Goal: Task Accomplishment & Management: Manage account settings

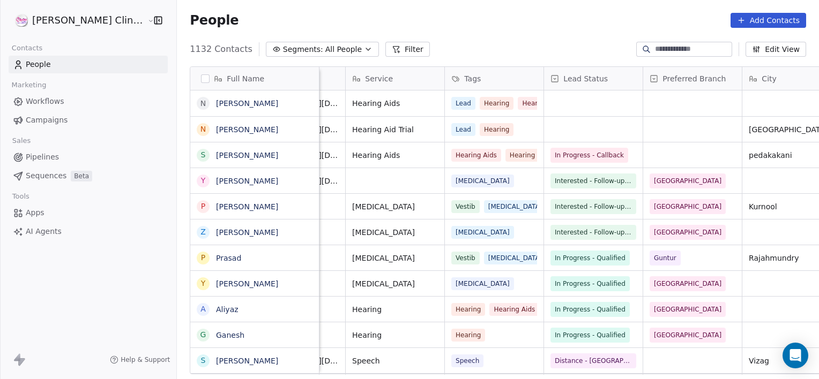
scroll to position [0, 271]
click at [544, 105] on div "grid" at bounding box center [593, 104] width 99 height 26
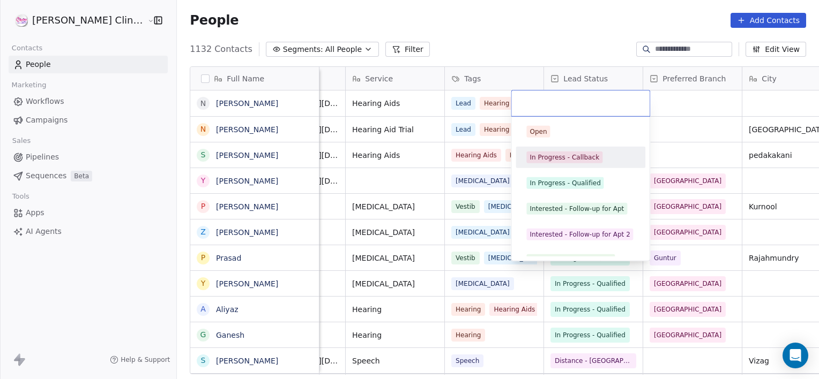
click at [554, 162] on span "In Progress - Callback" at bounding box center [564, 158] width 76 height 12
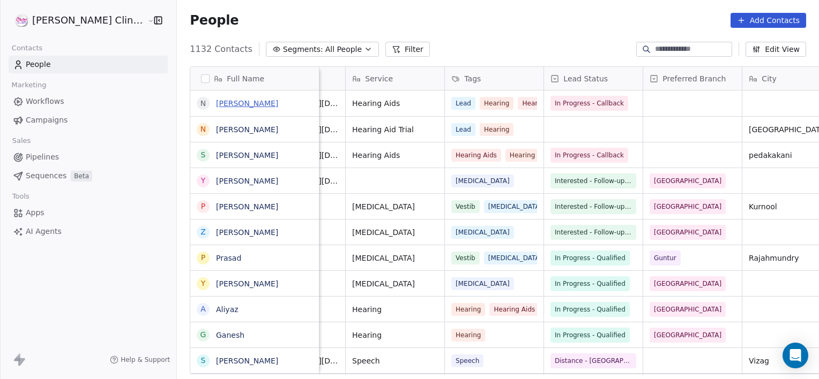
click at [216, 99] on link "[PERSON_NAME]" at bounding box center [247, 103] width 62 height 9
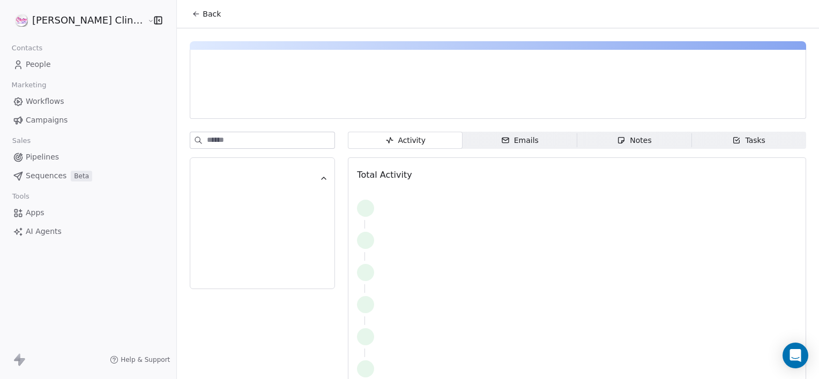
click at [617, 141] on div "Notes" at bounding box center [634, 140] width 34 height 11
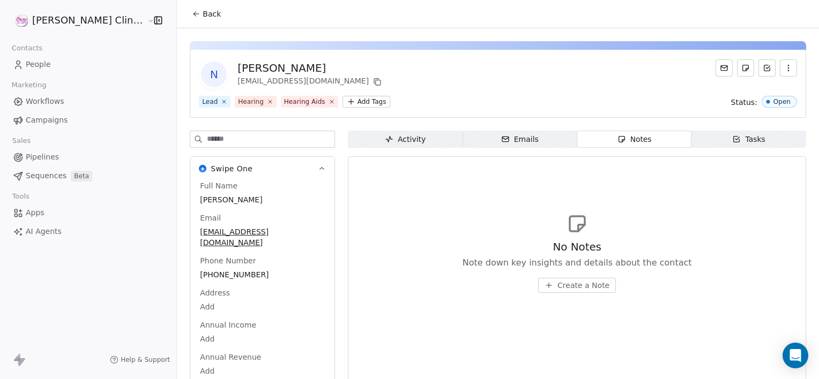
click at [557, 287] on span "Create a Note" at bounding box center [583, 285] width 52 height 11
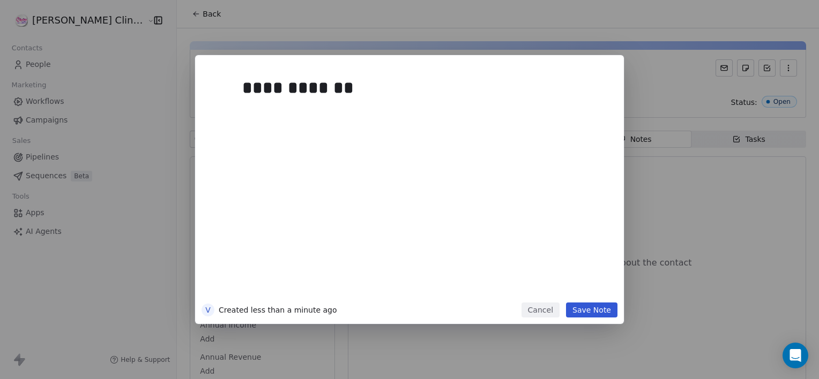
click at [587, 303] on button "Save Note" at bounding box center [591, 310] width 51 height 15
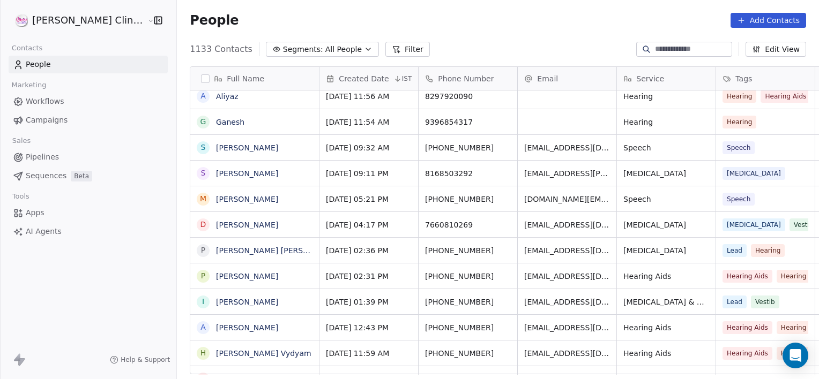
scroll to position [409, 0]
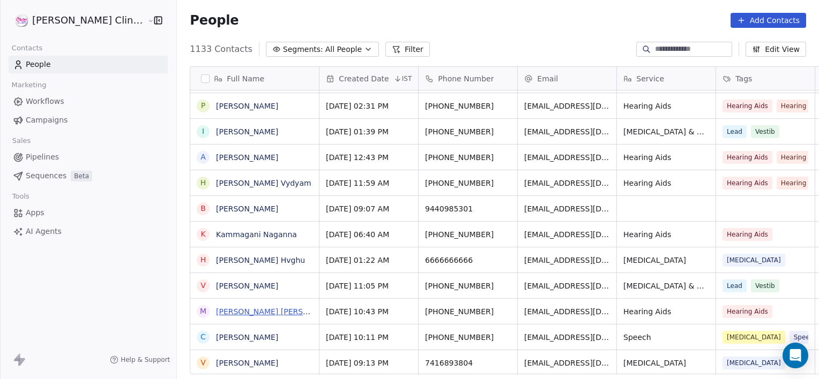
click at [226, 313] on link "[PERSON_NAME] [PERSON_NAME] Nellore" at bounding box center [294, 312] width 156 height 9
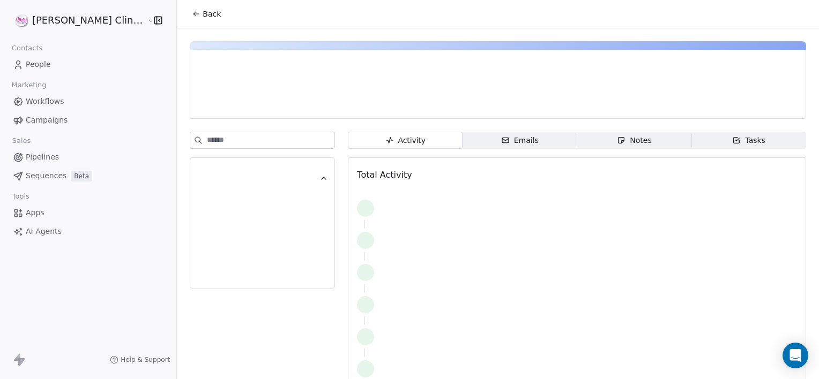
click at [716, 141] on span "Tasks Tasks" at bounding box center [748, 140] width 115 height 17
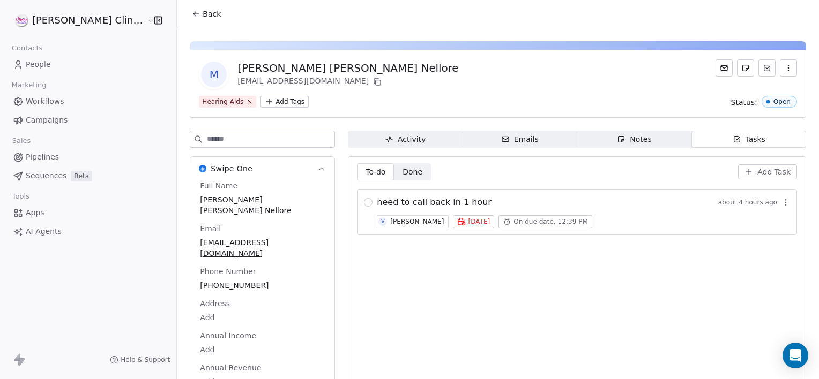
click at [468, 223] on span "[DATE]" at bounding box center [479, 222] width 22 height 9
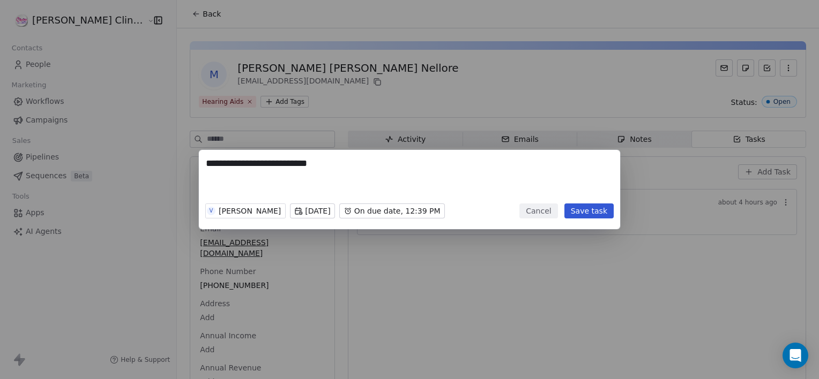
click at [546, 216] on button "Cancel" at bounding box center [538, 211] width 38 height 15
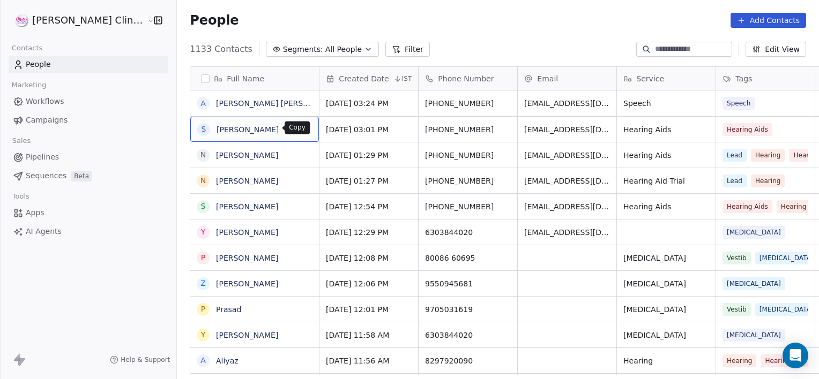
click at [299, 131] on button "grid" at bounding box center [305, 128] width 13 height 13
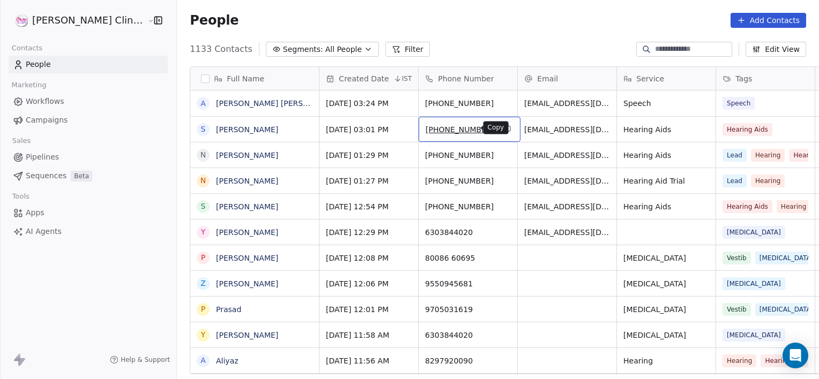
click at [505, 131] on icon "grid" at bounding box center [507, 128] width 5 height 5
drag, startPoint x: 445, startPoint y: 129, endPoint x: 422, endPoint y: 128, distance: 23.1
click at [425, 128] on span "[PHONE_NUMBER]" at bounding box center [459, 129] width 69 height 11
drag, startPoint x: 448, startPoint y: 126, endPoint x: 419, endPoint y: 133, distance: 29.8
click at [425, 133] on span "[PHONE_NUMBER]" at bounding box center [459, 129] width 69 height 11
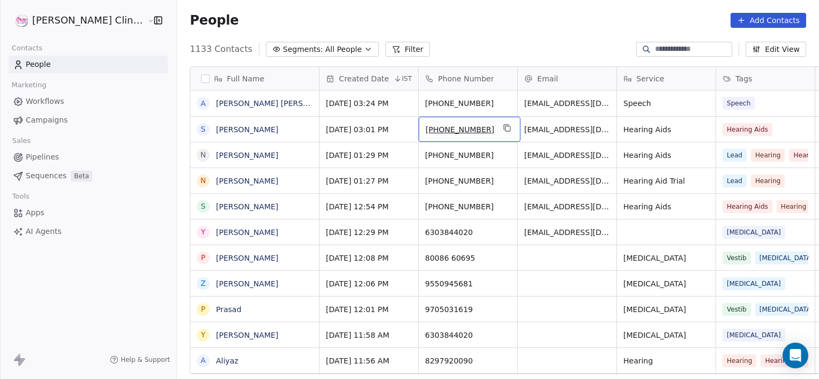
drag, startPoint x: 453, startPoint y: 122, endPoint x: 420, endPoint y: 130, distance: 34.3
click at [420, 130] on div "[PHONE_NUMBER]" at bounding box center [469, 129] width 102 height 25
click at [452, 133] on span "[PHONE_NUMBER]" at bounding box center [459, 129] width 69 height 11
drag, startPoint x: 450, startPoint y: 127, endPoint x: 414, endPoint y: 133, distance: 36.9
click at [425, 133] on span "[PHONE_NUMBER]" at bounding box center [459, 129] width 69 height 11
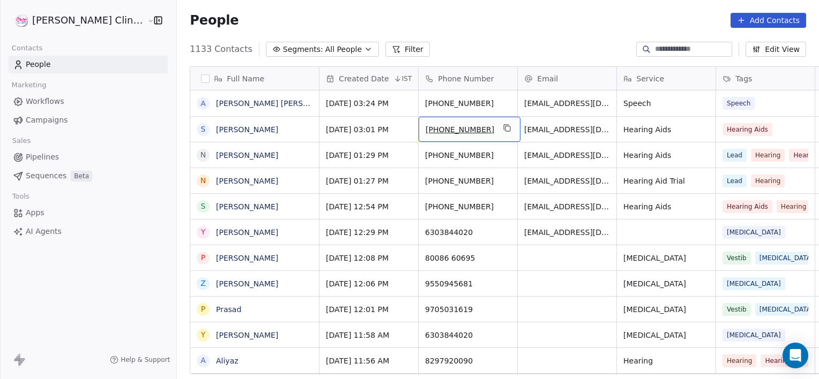
click at [448, 126] on span "[PHONE_NUMBER]" at bounding box center [459, 129] width 69 height 11
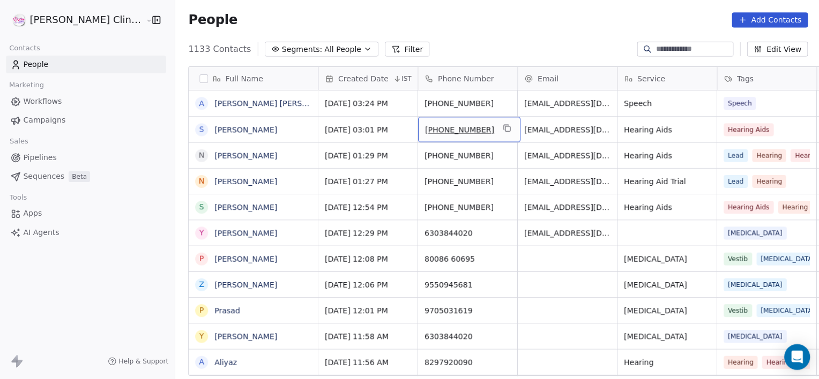
click at [448, 126] on span "[PHONE_NUMBER]" at bounding box center [459, 129] width 69 height 11
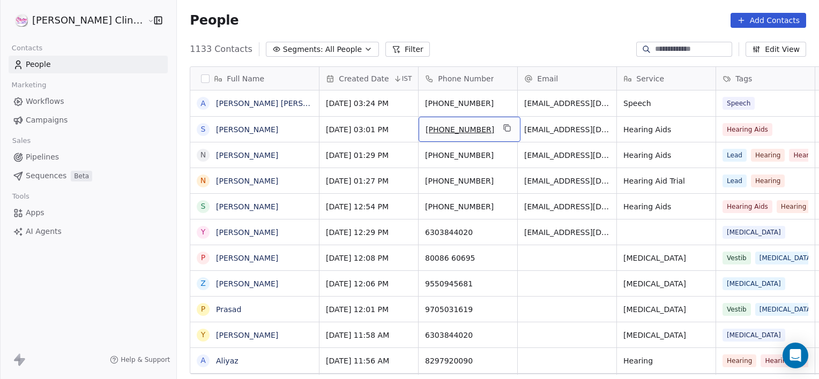
click at [447, 126] on span "[PHONE_NUMBER]" at bounding box center [459, 129] width 69 height 11
click at [447, 126] on input "**********" at bounding box center [435, 129] width 94 height 21
drag, startPoint x: 447, startPoint y: 126, endPoint x: 404, endPoint y: 125, distance: 42.9
click at [404, 125] on input "**********" at bounding box center [435, 129] width 94 height 21
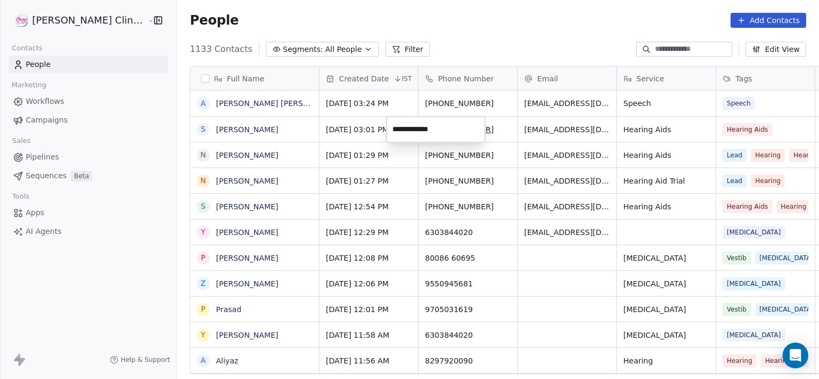
click at [542, 99] on html "[PERSON_NAME] Clinic External Contacts People Marketing Workflows Campaigns Sal…" at bounding box center [409, 189] width 819 height 379
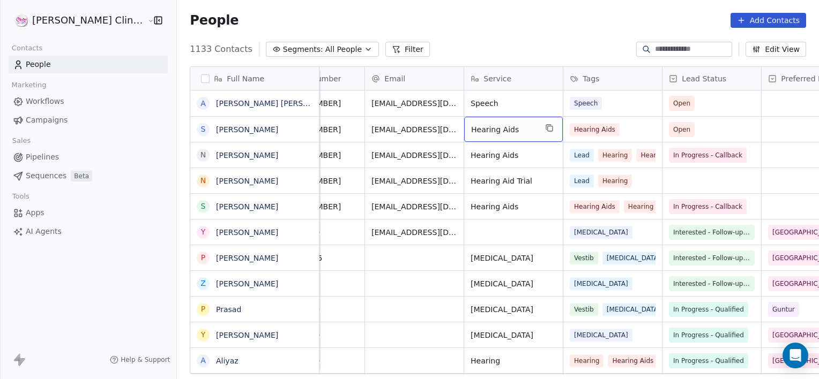
scroll to position [0, 212]
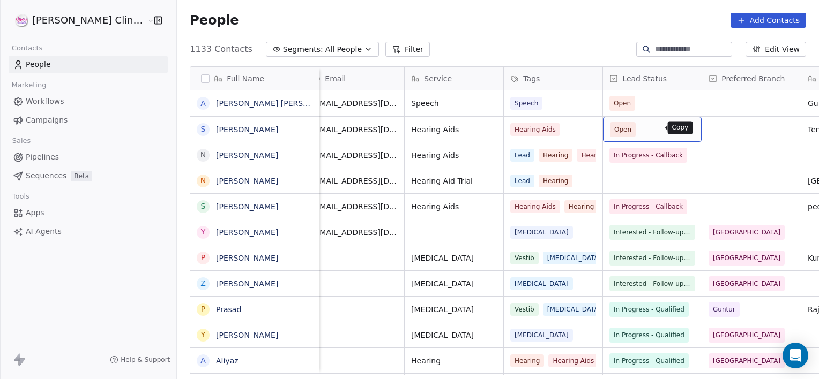
click at [681, 126] on button "grid" at bounding box center [687, 128] width 13 height 13
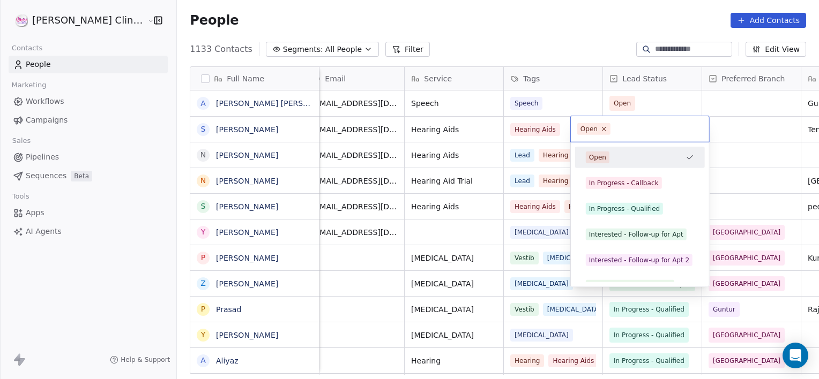
click at [649, 126] on input "text" at bounding box center [657, 129] width 90 height 12
click at [610, 212] on div "In Progress - Qualified" at bounding box center [624, 209] width 71 height 10
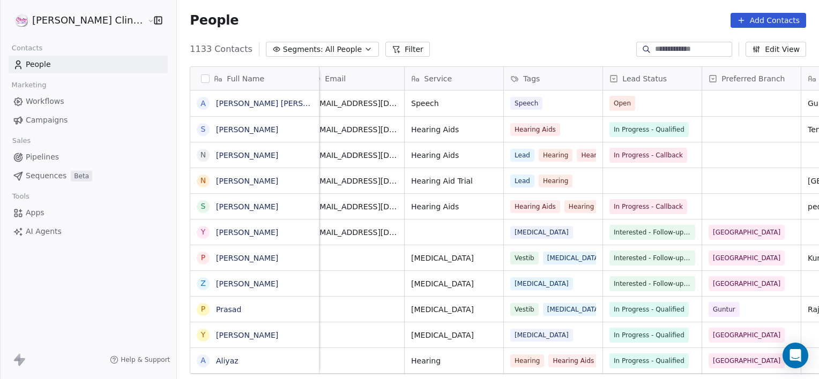
scroll to position [0, 0]
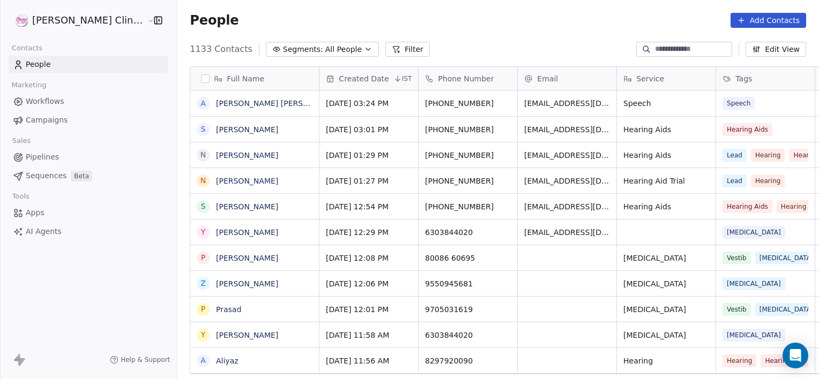
click at [621, 12] on div "People Add Contacts" at bounding box center [498, 20] width 642 height 41
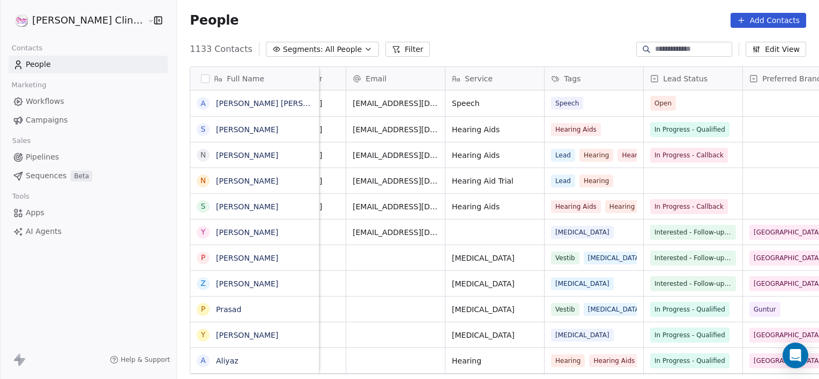
scroll to position [0, 187]
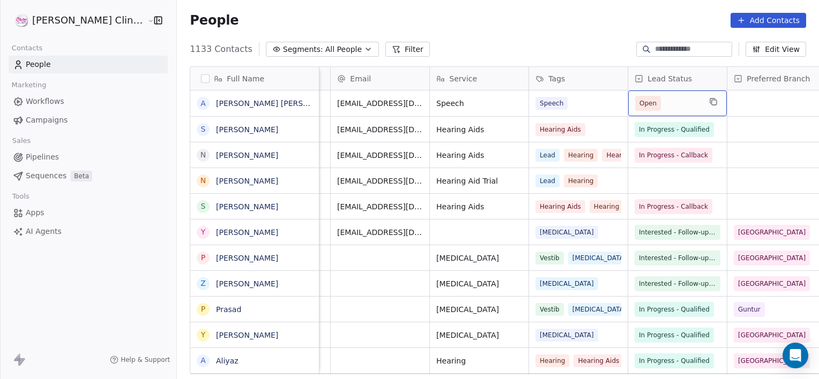
click at [635, 102] on span "Open" at bounding box center [648, 103] width 26 height 15
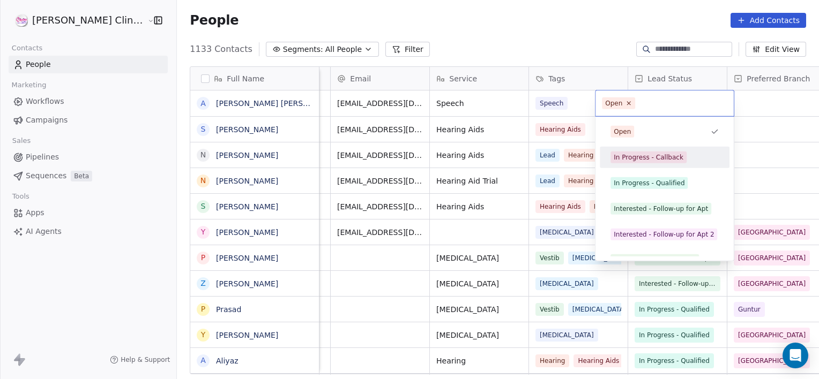
click at [628, 161] on div "In Progress - Callback" at bounding box center [648, 158] width 70 height 10
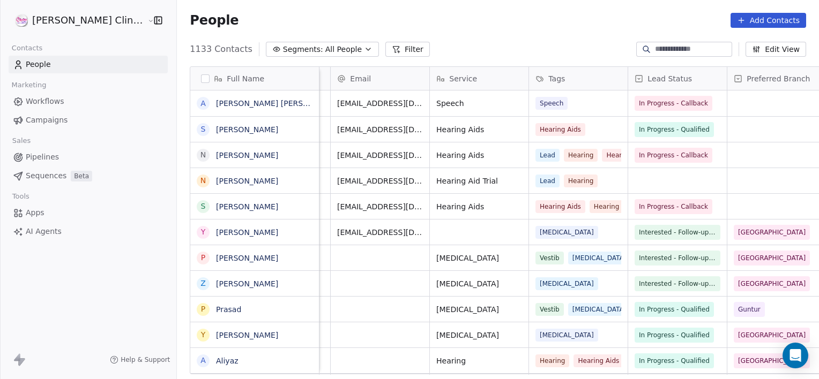
scroll to position [0, 0]
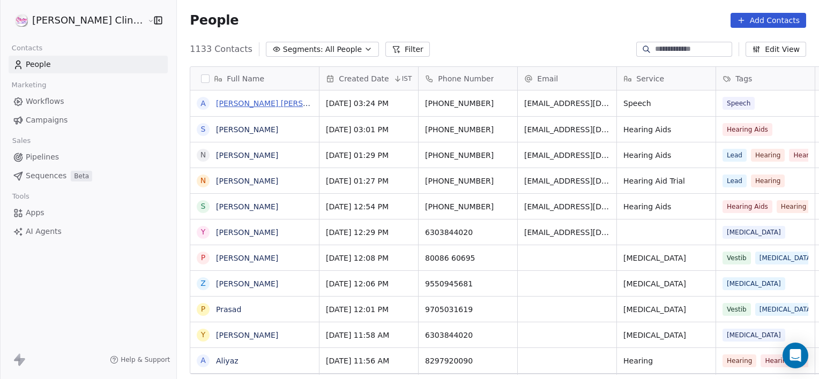
click at [222, 99] on link "[PERSON_NAME] [PERSON_NAME]" at bounding box center [279, 103] width 127 height 9
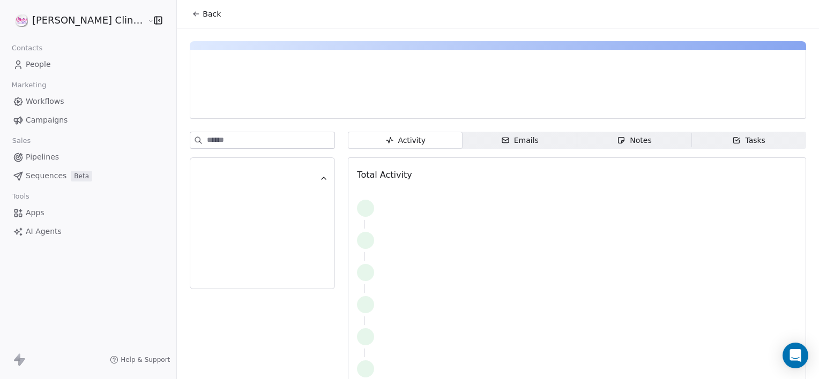
click at [582, 134] on span "Notes Notes" at bounding box center [634, 140] width 115 height 17
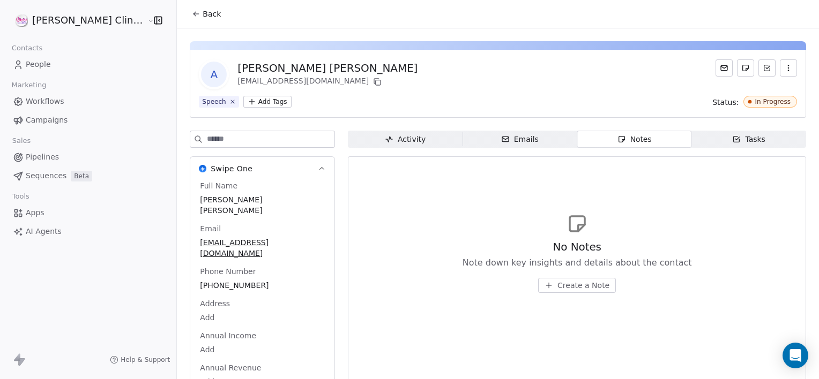
click at [557, 287] on span "Create a Note" at bounding box center [583, 285] width 52 height 11
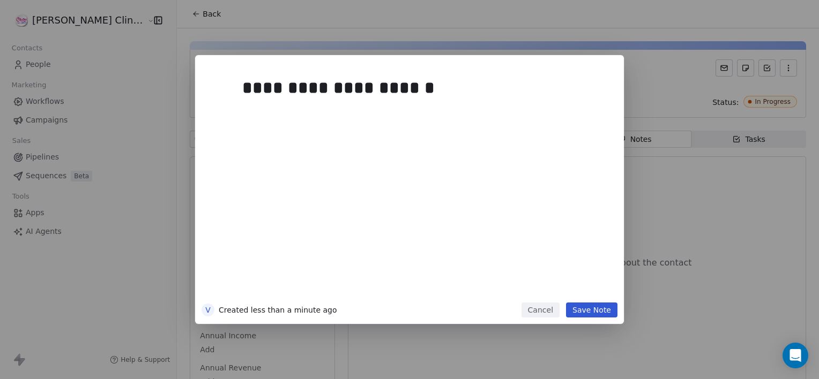
click at [593, 315] on button "Save Note" at bounding box center [591, 310] width 51 height 15
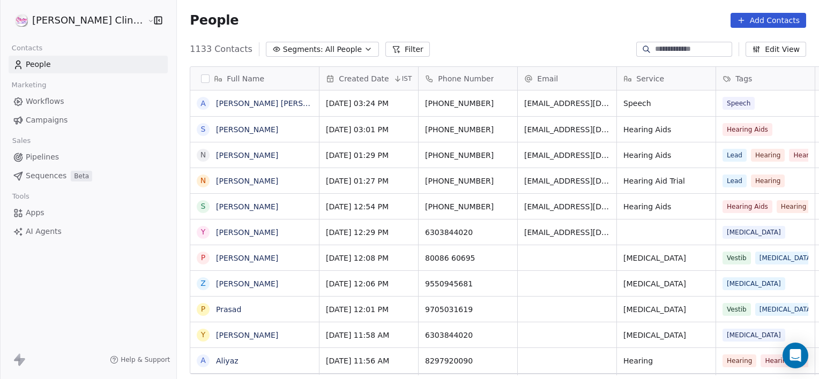
scroll to position [326, 665]
click at [216, 129] on link "[PERSON_NAME]" at bounding box center [247, 129] width 62 height 9
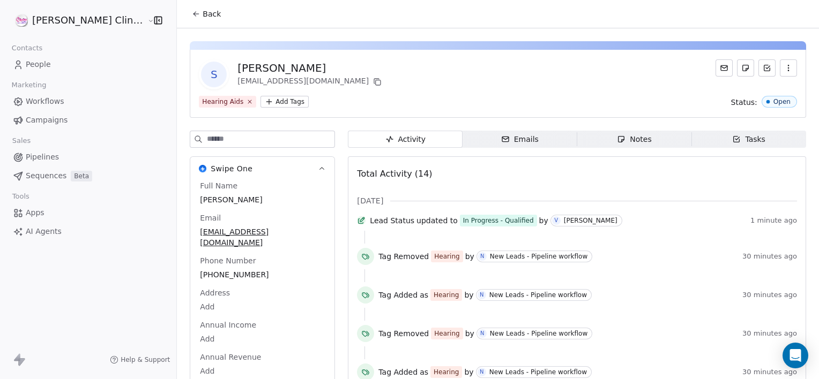
click at [597, 140] on span "Notes Notes" at bounding box center [634, 139] width 115 height 17
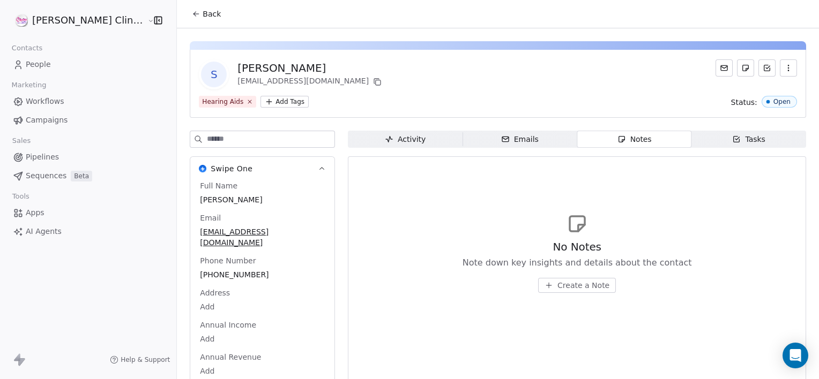
click at [538, 283] on button "Create a Note" at bounding box center [577, 285] width 78 height 15
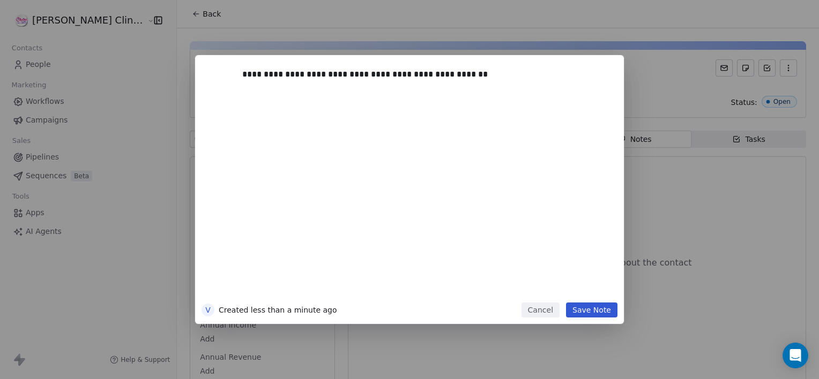
click at [586, 313] on button "Save Note" at bounding box center [591, 310] width 51 height 15
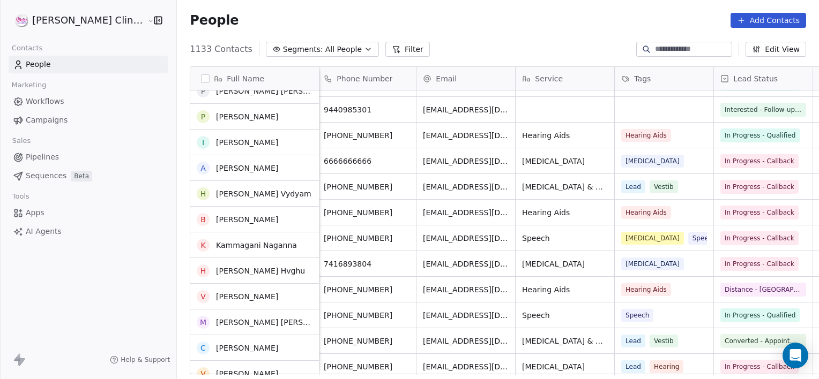
scroll to position [534, 0]
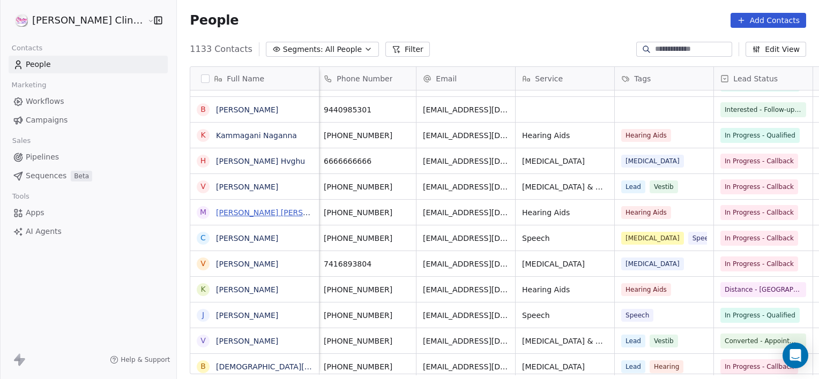
click at [239, 214] on link "[PERSON_NAME] [PERSON_NAME] Nellore" at bounding box center [294, 212] width 156 height 9
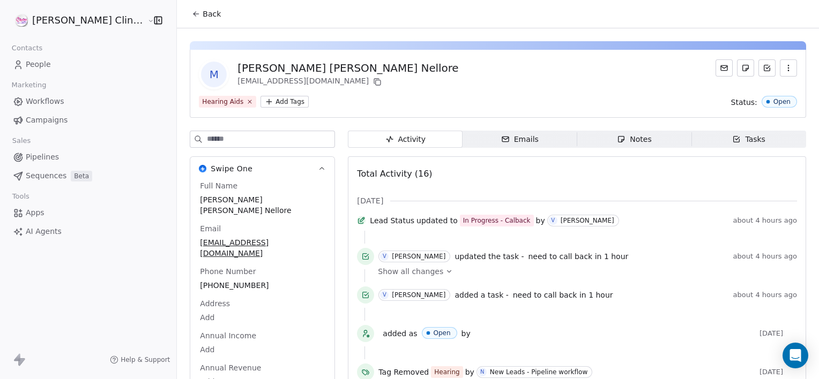
click at [617, 138] on div "Notes" at bounding box center [634, 139] width 34 height 11
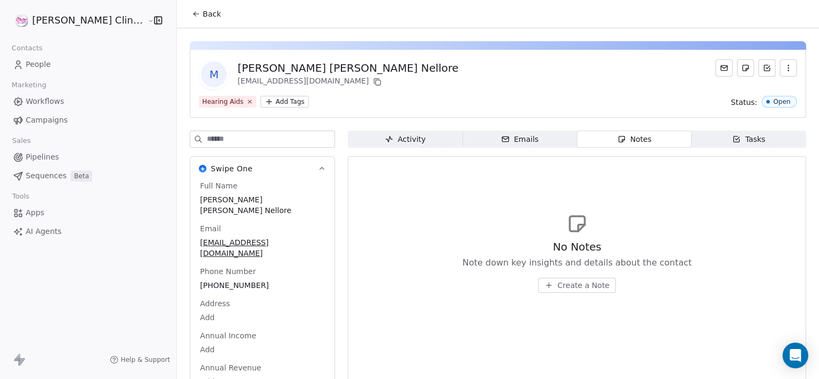
click at [557, 287] on span "Create a Note" at bounding box center [583, 285] width 52 height 11
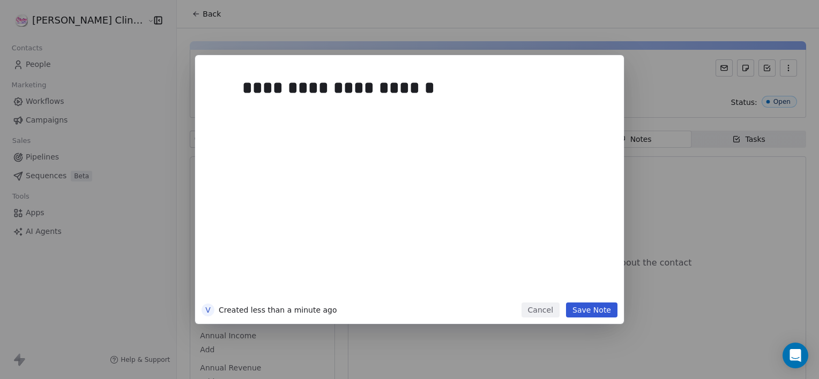
click at [597, 316] on button "Save Note" at bounding box center [591, 310] width 51 height 15
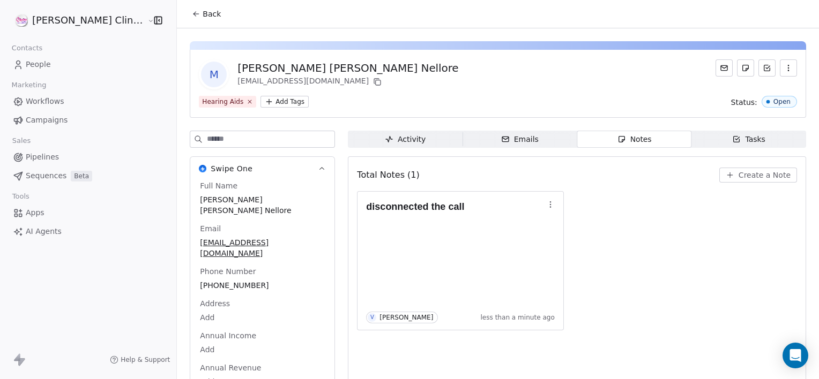
click at [751, 141] on div "Tasks" at bounding box center [748, 139] width 33 height 11
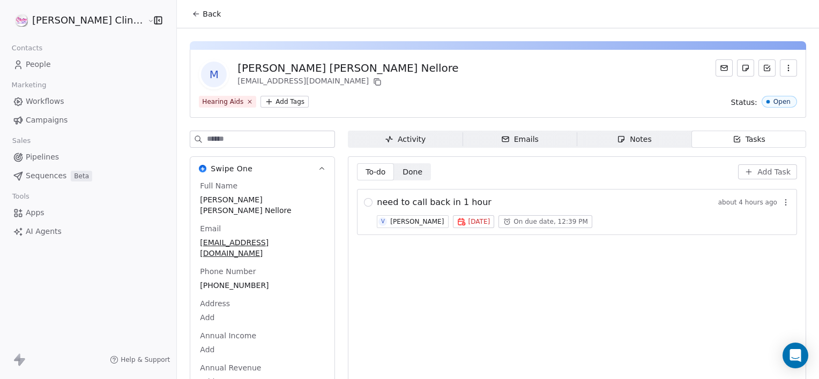
click at [781, 198] on icon "button" at bounding box center [785, 202] width 9 height 9
click at [764, 248] on span "Delete" at bounding box center [768, 244] width 25 height 11
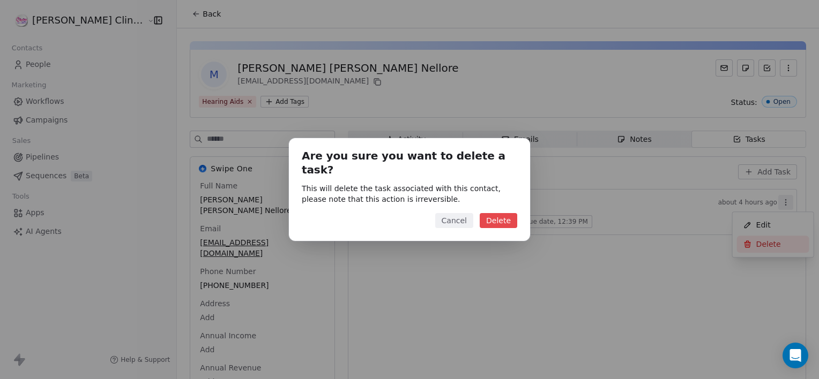
click at [492, 213] on button "Delete" at bounding box center [498, 220] width 38 height 15
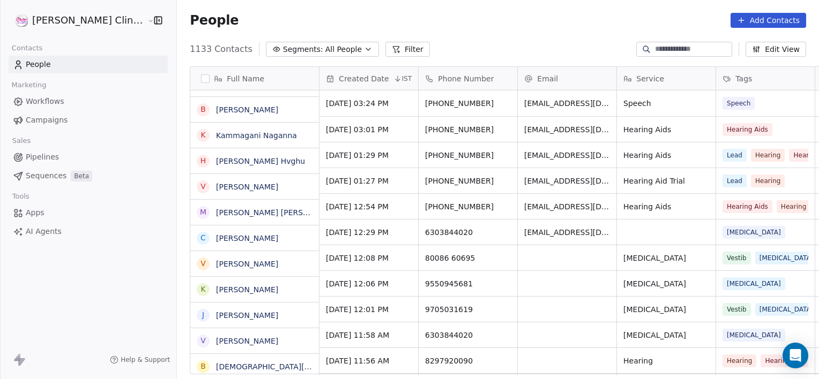
scroll to position [326, 665]
